Goal: Task Accomplishment & Management: Manage account settings

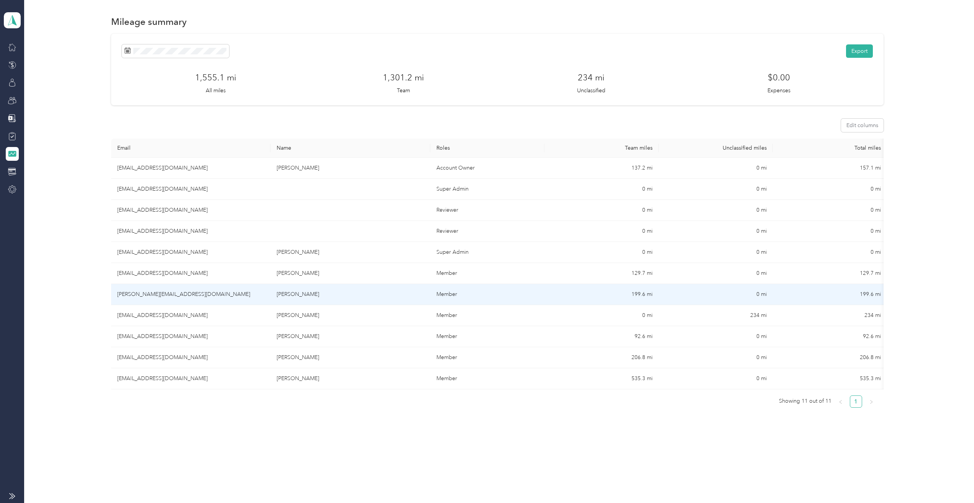
click at [170, 297] on td "[PERSON_NAME][EMAIL_ADDRESS][DOMAIN_NAME]" at bounding box center [191, 294] width 160 height 21
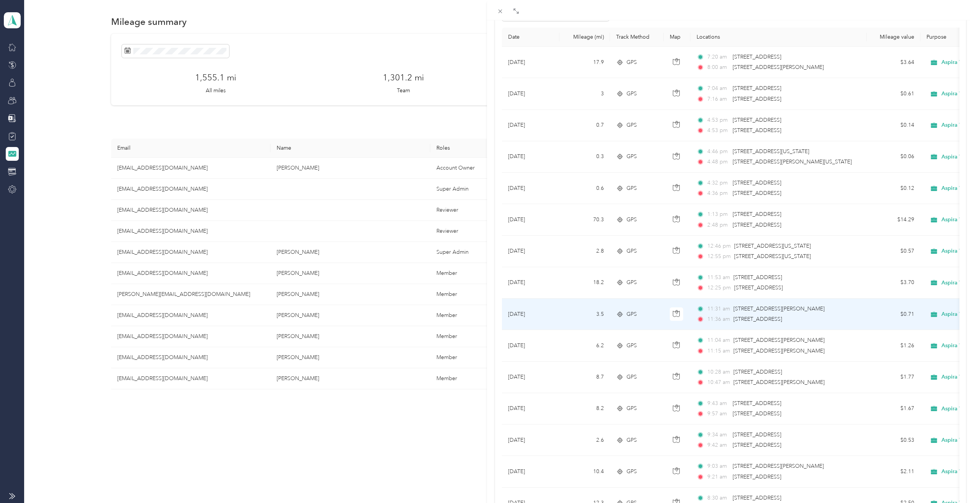
scroll to position [115, 0]
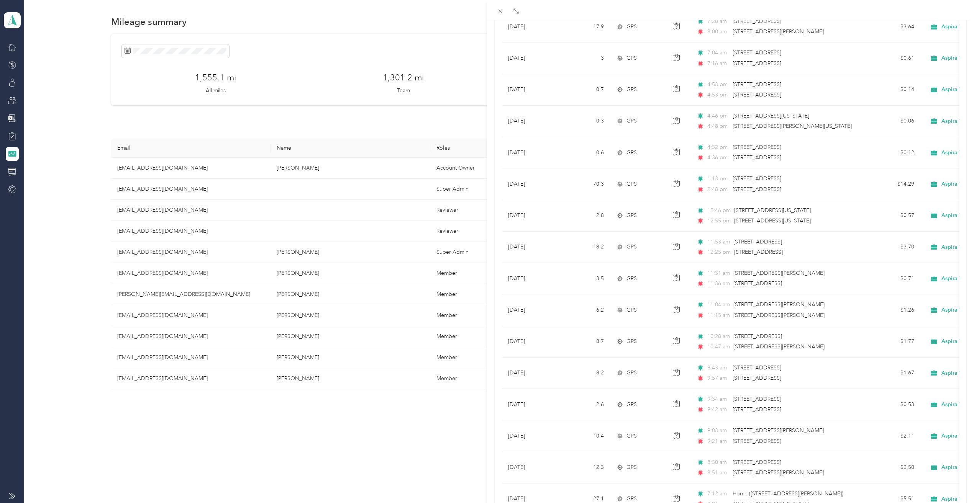
click at [227, 365] on div "[PERSON_NAME] Archive Trips Expenses Reports Member info Program Rates Work hou…" at bounding box center [487, 251] width 974 height 503
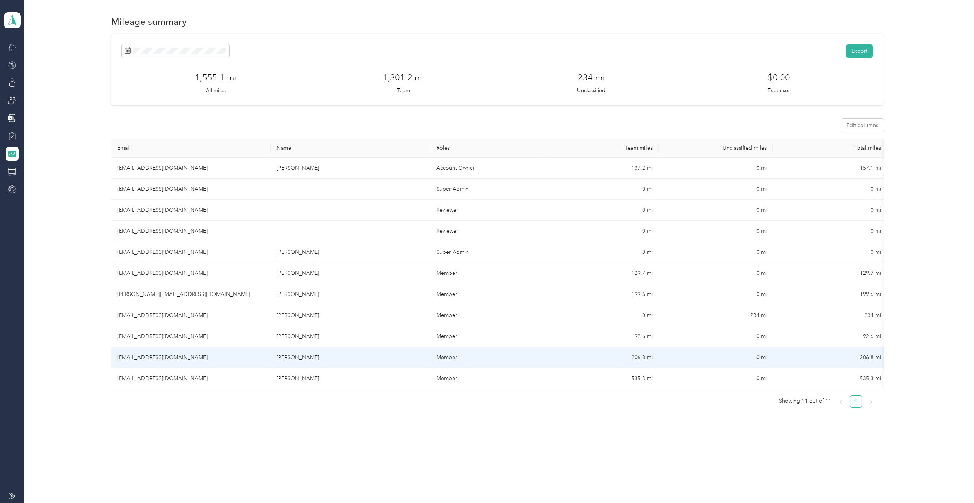
click at [182, 363] on td "[EMAIL_ADDRESS][DOMAIN_NAME]" at bounding box center [191, 358] width 160 height 21
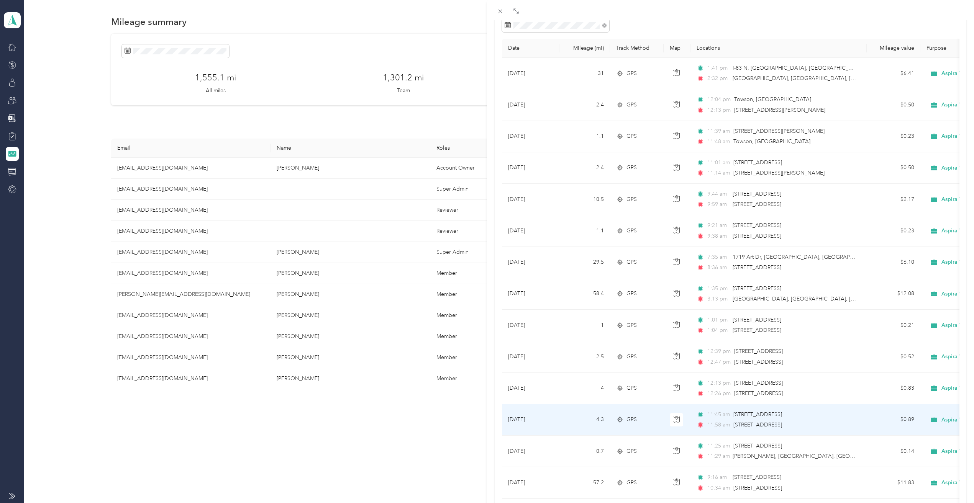
scroll to position [38, 0]
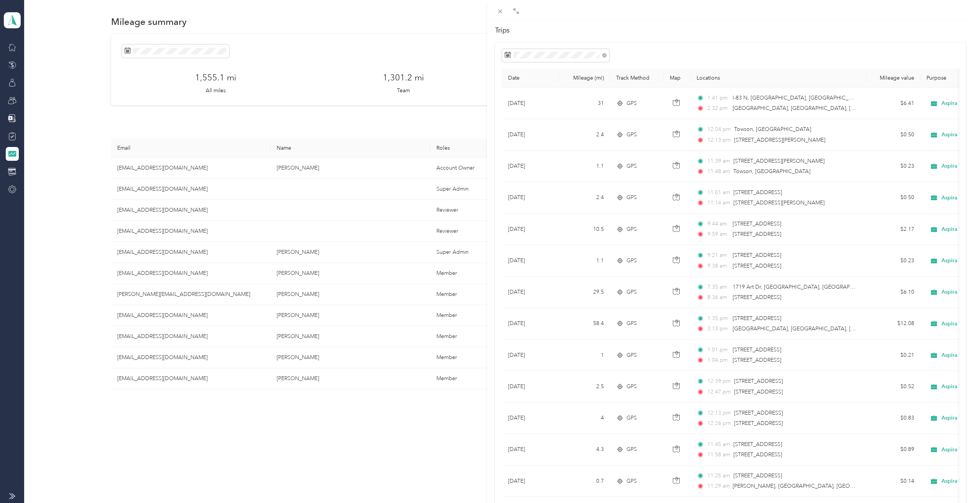
click at [264, 385] on div "[PERSON_NAME] Archive Trips Expenses Reports Member info Program Rates Work hou…" at bounding box center [487, 251] width 974 height 503
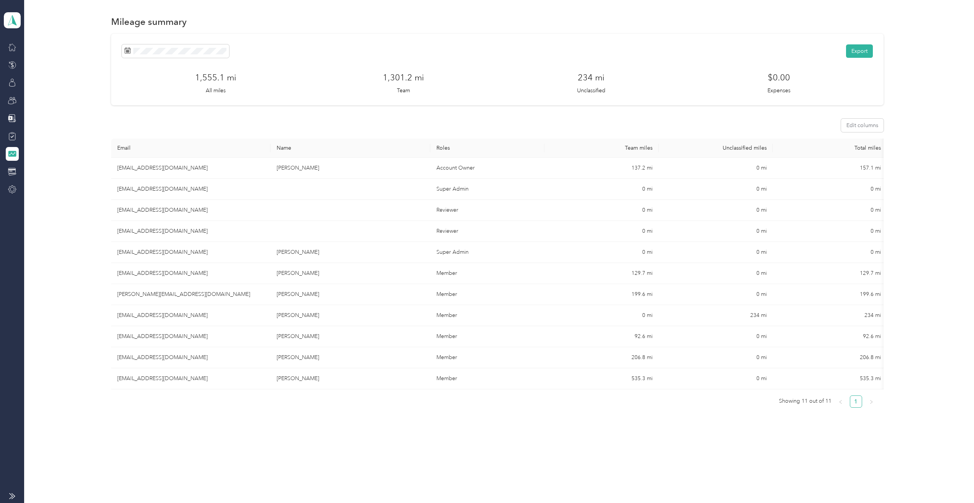
scroll to position [0, 5]
click at [321, 57] on div "Export" at bounding box center [497, 50] width 751 height 13
